Goal: Find specific page/section: Find specific page/section

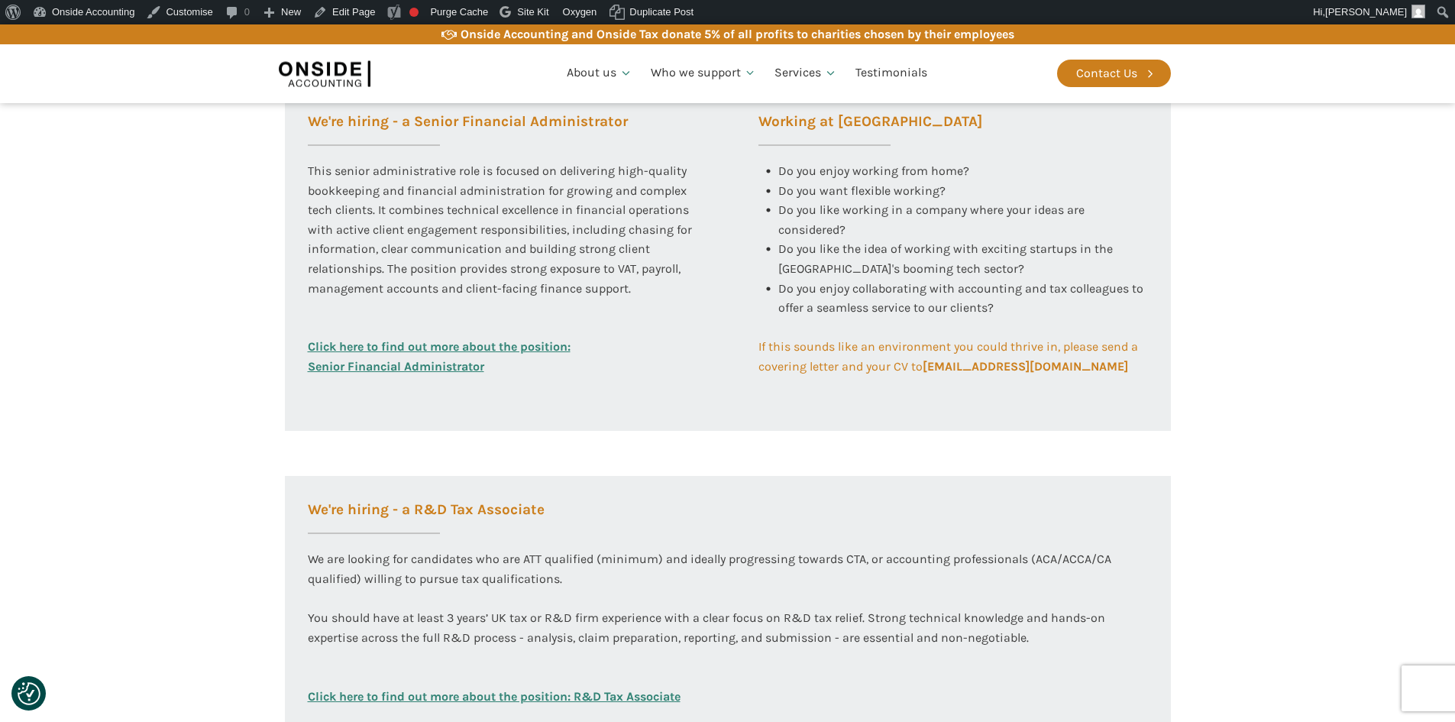
scroll to position [611, 0]
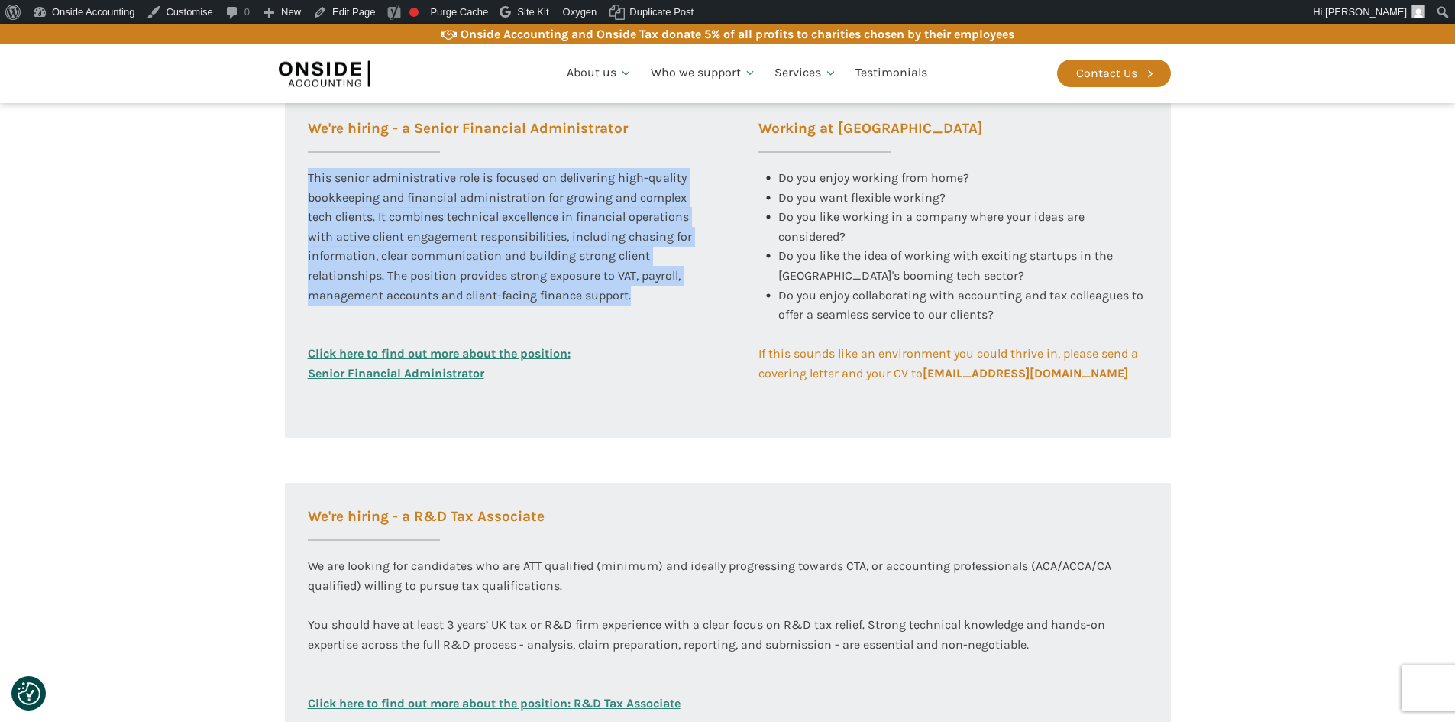
drag, startPoint x: 307, startPoint y: 175, endPoint x: 649, endPoint y: 299, distance: 363.2
click at [649, 299] on div "This senior administrative role is focused on delivering high-quality bookkeepi…" at bounding box center [503, 256] width 390 height 176
copy div "This senior administrative role is focused on delivering high-quality bookkeepi…"
click at [649, 299] on div "This senior administrative role is focused on delivering high-quality bookkeepi…" at bounding box center [503, 256] width 390 height 176
drag, startPoint x: 634, startPoint y: 297, endPoint x: 314, endPoint y: 129, distance: 361.5
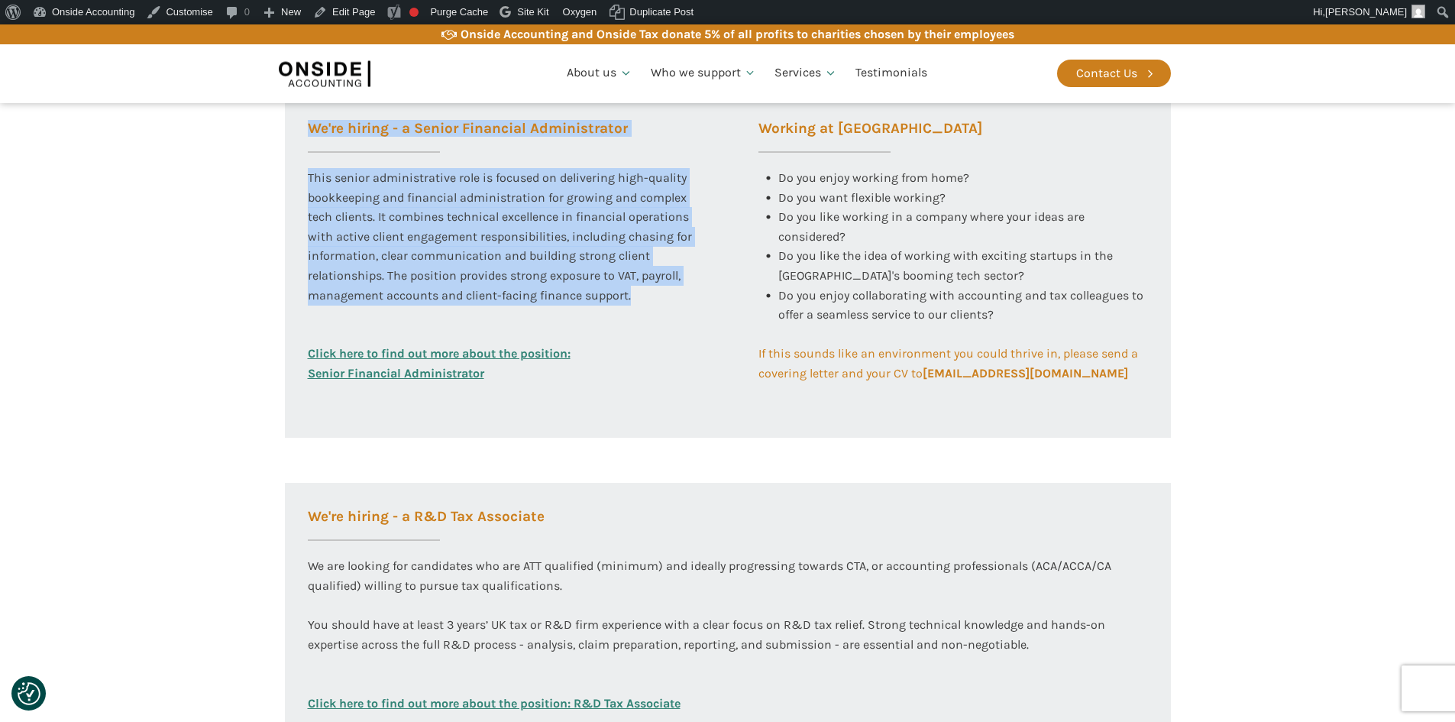
click at [314, 129] on div "We're hiring - a Senior Financial Administrator This senior administrative role…" at bounding box center [502, 267] width 435 height 344
click at [213, 190] on section "Working at Onside At Onside Accounting, we are proud to be an ACCA Approved Emp…" at bounding box center [727, 289] width 1455 height 1135
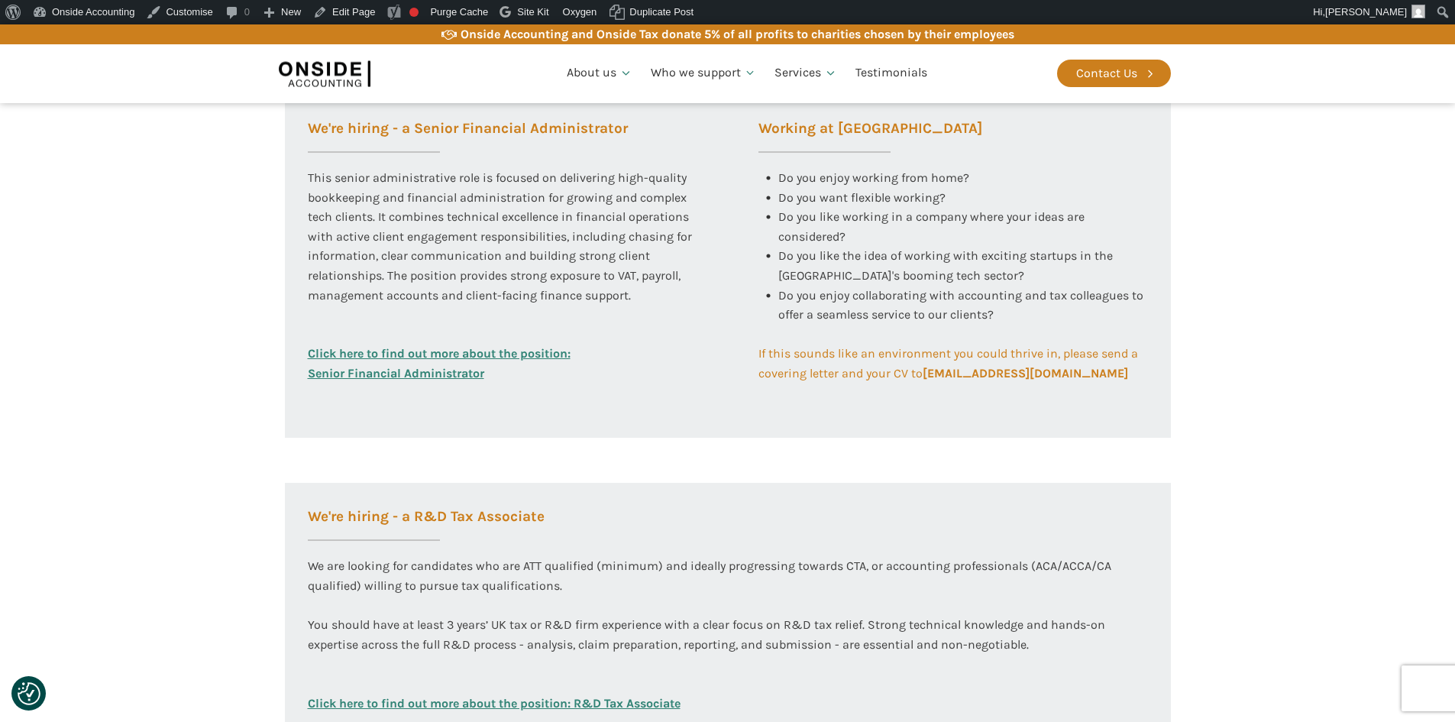
drag, startPoint x: 299, startPoint y: 122, endPoint x: 1147, endPoint y: 391, distance: 889.5
click at [1147, 391] on div "We're hiring - a Senior Financial Administrator This senior administrative role…" at bounding box center [728, 267] width 886 height 344
copy div "We're hiring - a Senior Financial Administrator This senior administrative role…"
click at [473, 288] on div "This senior administrative role is focused on delivering high-quality bookkeepi…" at bounding box center [503, 256] width 390 height 176
click at [462, 291] on div "This senior administrative role is focused on delivering high-quality bookkeepi…" at bounding box center [503, 256] width 390 height 176
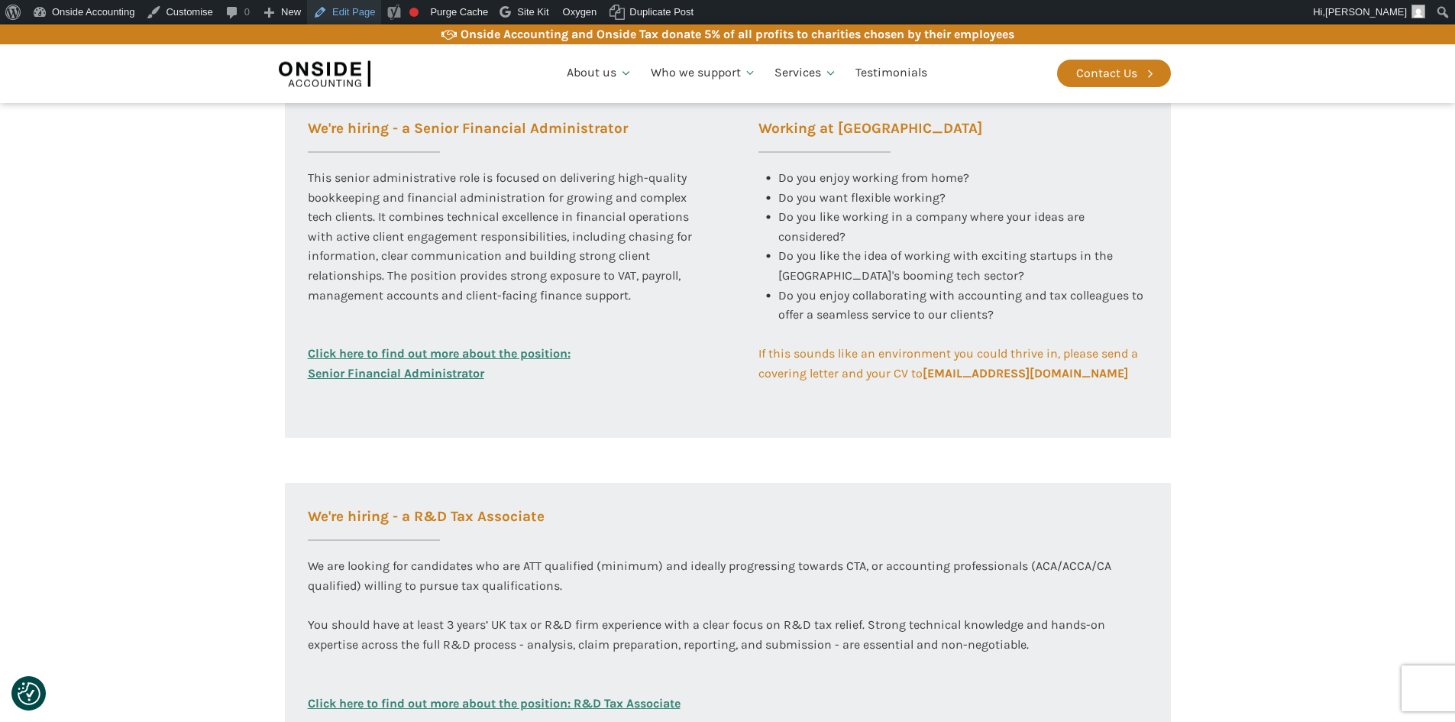
click at [357, 13] on link "Edit Page" at bounding box center [344, 12] width 74 height 24
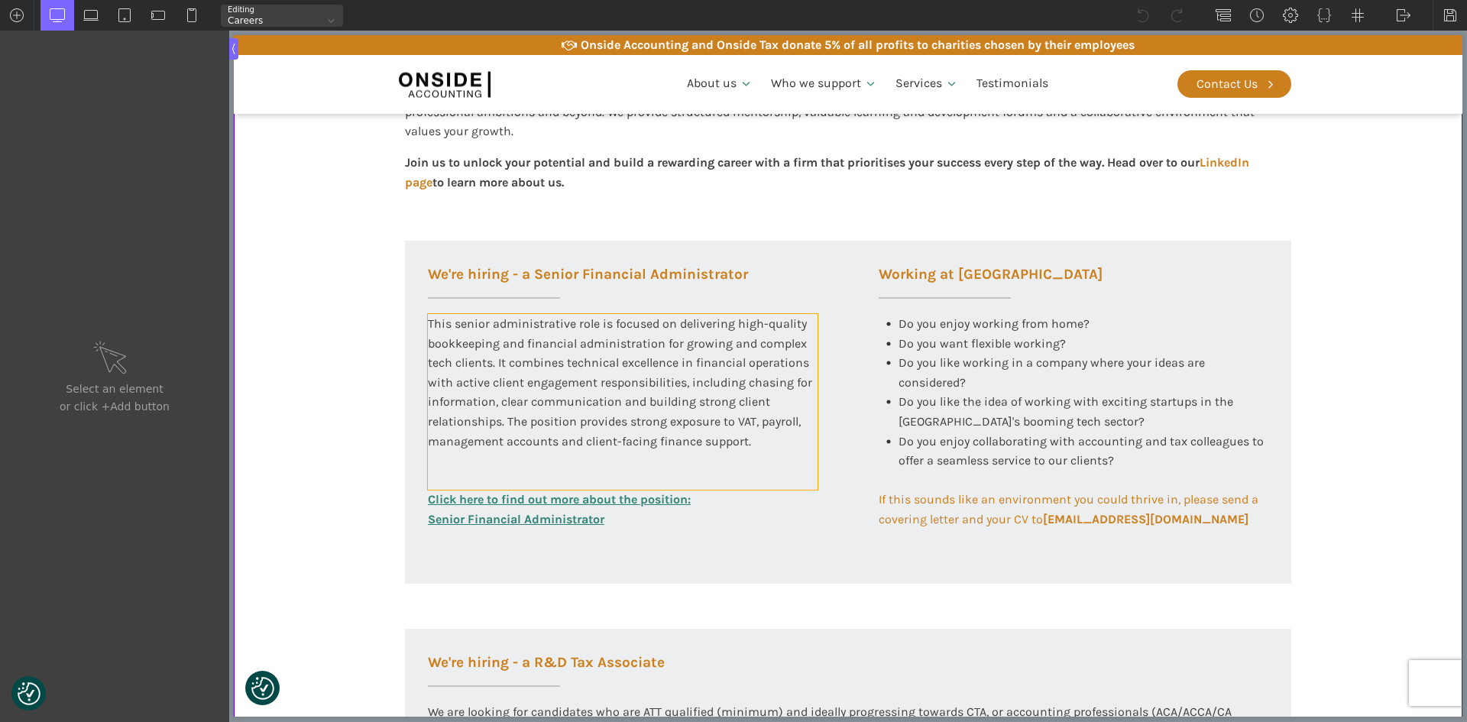
scroll to position [535, 0]
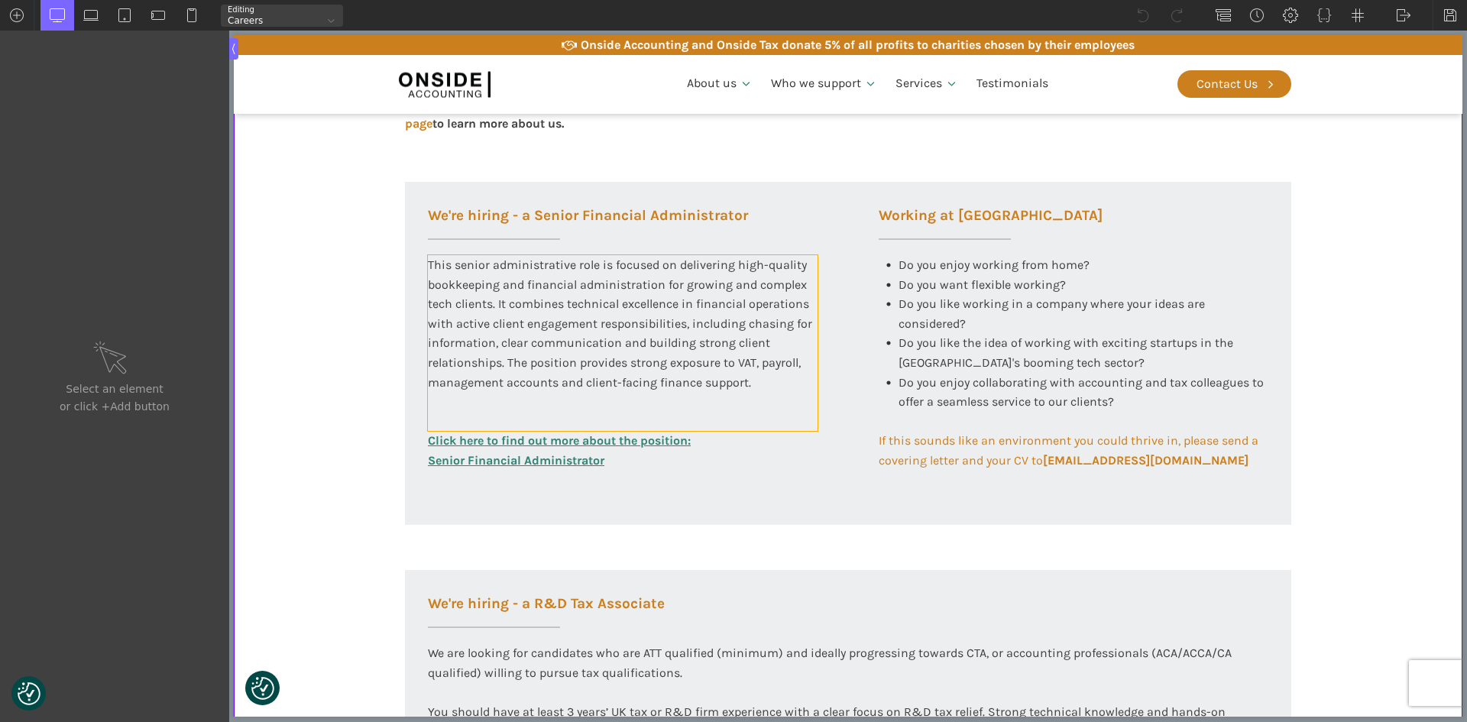
click at [485, 336] on div "This senior administrative role is focused on delivering high-quality bookkeepi…" at bounding box center [623, 343] width 390 height 176
type input "text_block-296-585"
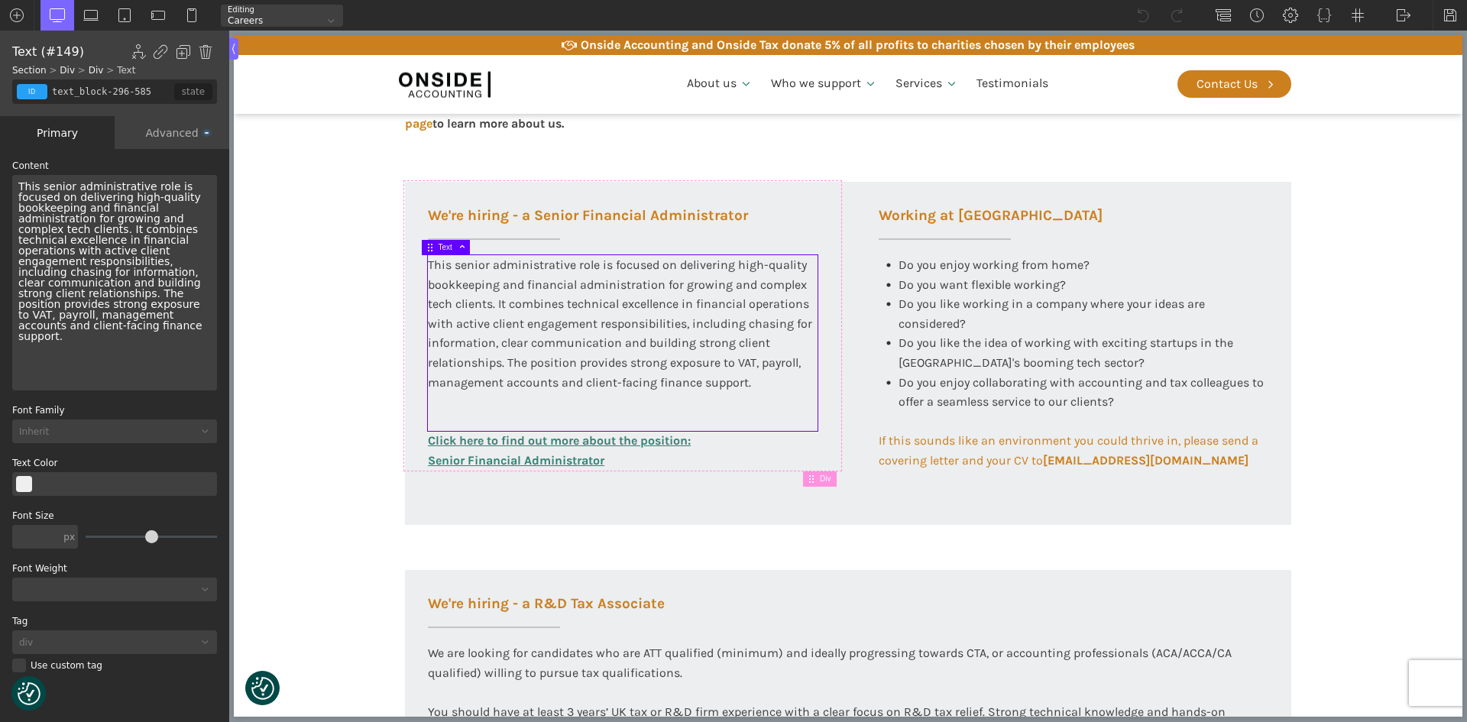
click at [738, 381] on div "This senior administrative role is focused on delivering high-quality bookkeepi…" at bounding box center [623, 343] width 390 height 176
click at [756, 380] on div "This senior administrative role is focused on delivering high-quality bookkeepi…" at bounding box center [623, 343] width 390 height 176
click at [749, 384] on div "This senior administrative role is focused on delivering high-quality bookkeepi…" at bounding box center [623, 343] width 390 height 176
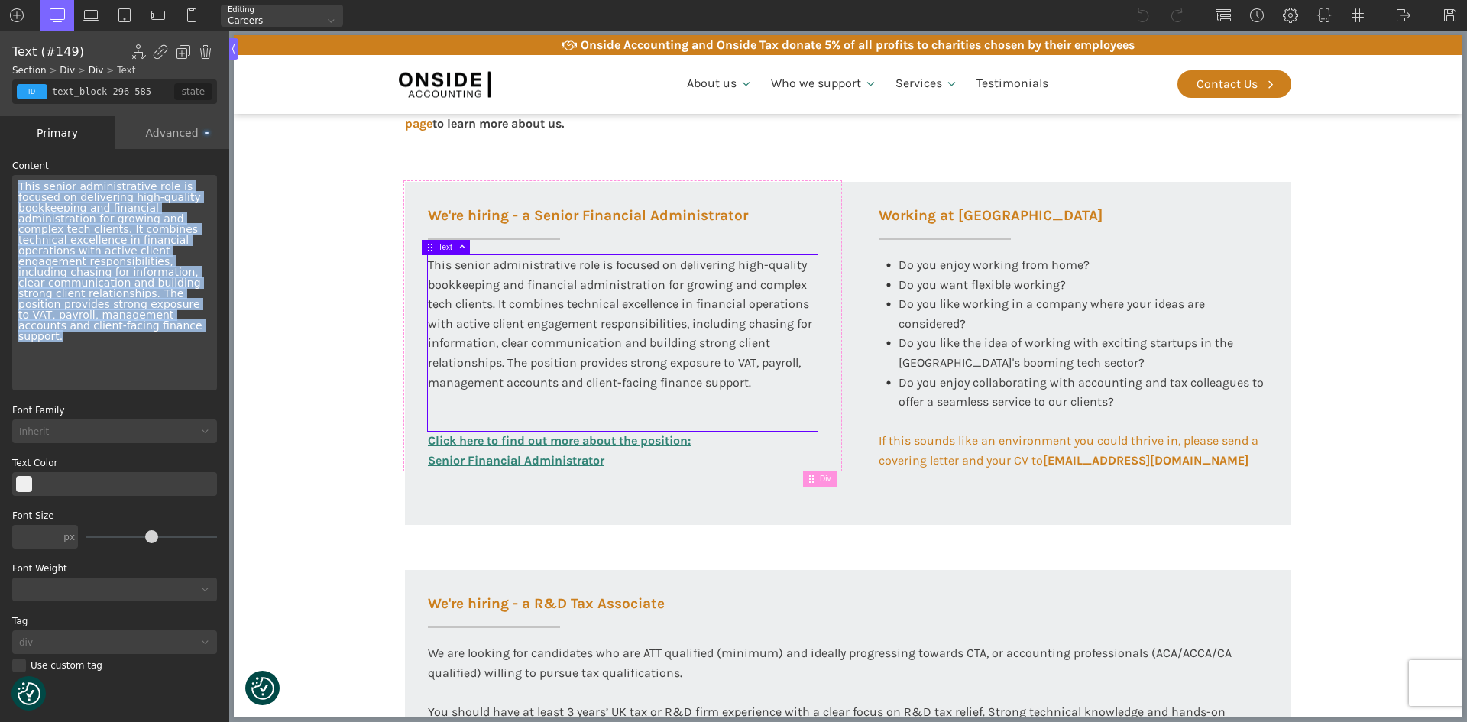
drag, startPoint x: 163, startPoint y: 319, endPoint x: 8, endPoint y: 188, distance: 203.8
click at [8, 188] on div "WP Grid Builder Stack Columns Vertically Page container (1200px) and below Less…" at bounding box center [114, 437] width 229 height 576
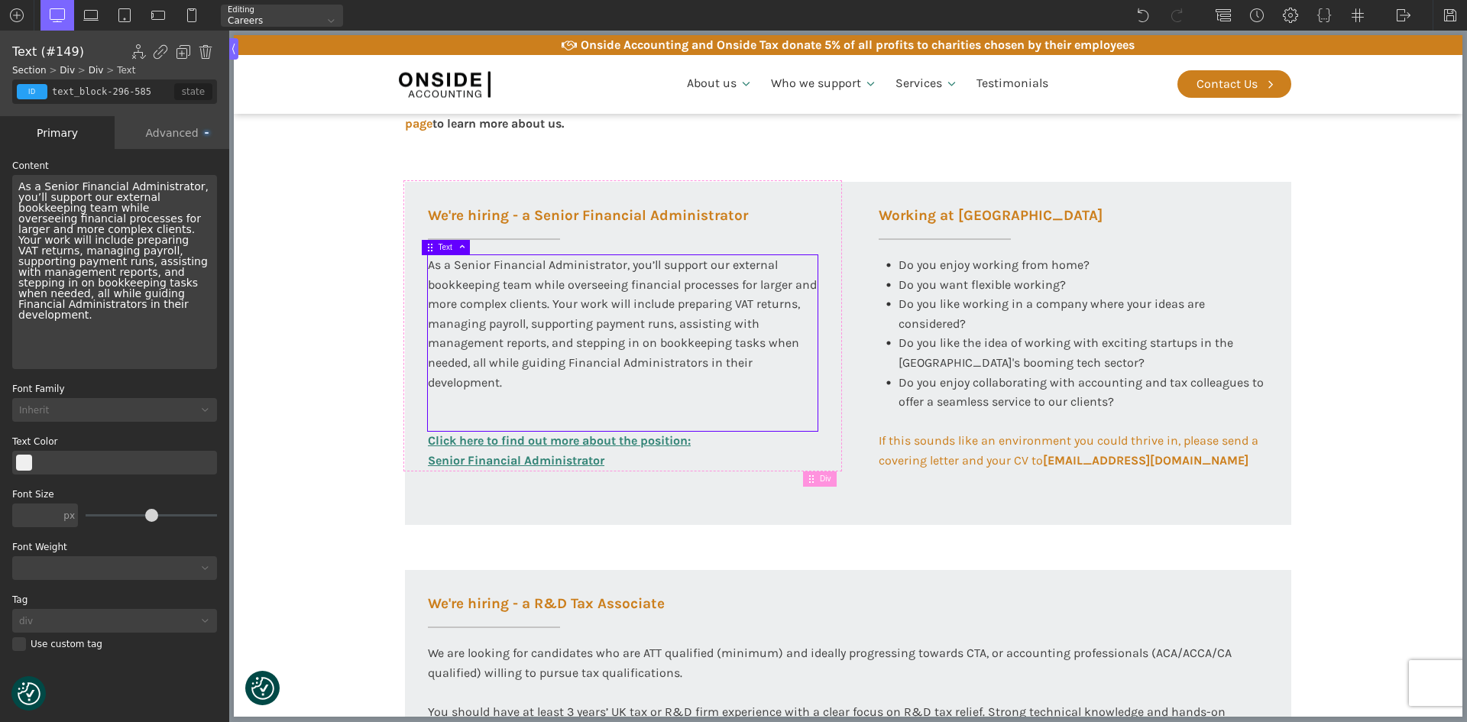
click at [539, 376] on div "As a Senior Financial Administrator, you’ll support our external bookkeeping te…" at bounding box center [623, 343] width 390 height 176
click at [1449, 16] on img at bounding box center [1449, 15] width 15 height 15
click at [1401, 11] on img at bounding box center [1403, 15] width 15 height 15
click at [1405, 63] on link "Frontend" at bounding box center [1418, 64] width 65 height 24
